Goal: Task Accomplishment & Management: Use online tool/utility

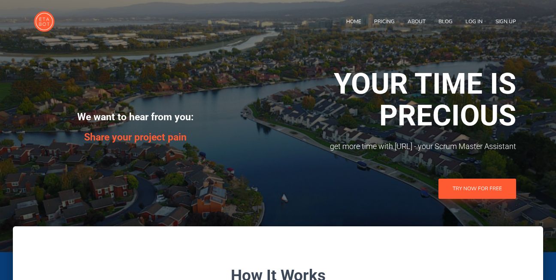
click at [478, 191] on link "TRY NOW FOR FREE" at bounding box center [477, 188] width 78 height 20
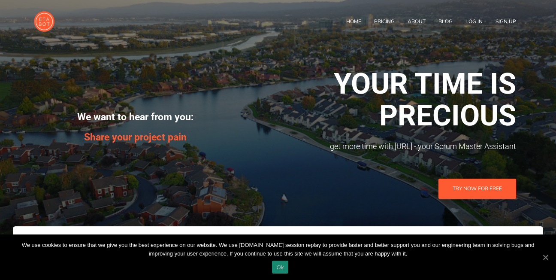
click at [273, 263] on link "Ok" at bounding box center [280, 266] width 16 height 13
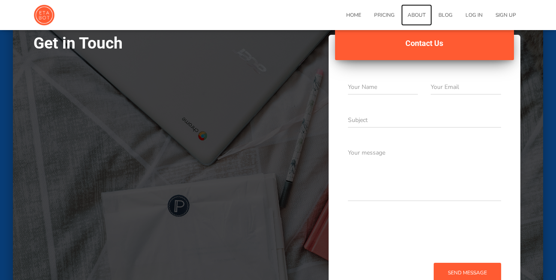
scroll to position [1729, 0]
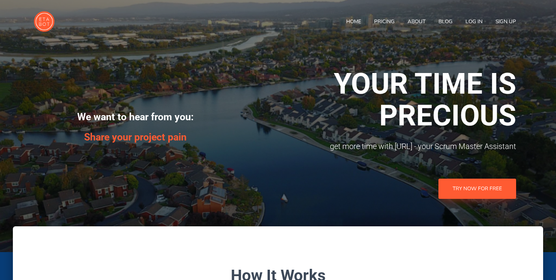
click at [458, 187] on link "TRY NOW FOR FREE" at bounding box center [477, 188] width 78 height 20
click at [470, 184] on link "TRY NOW FOR FREE" at bounding box center [477, 188] width 78 height 20
